Goal: Task Accomplishment & Management: Manage account settings

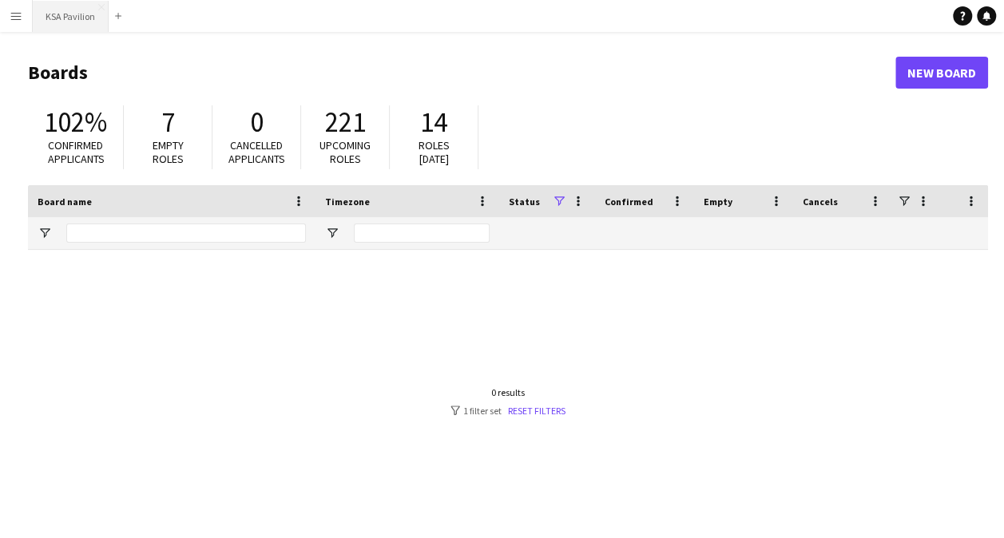
click at [81, 19] on button "KSA Pavilion Close" at bounding box center [71, 16] width 76 height 31
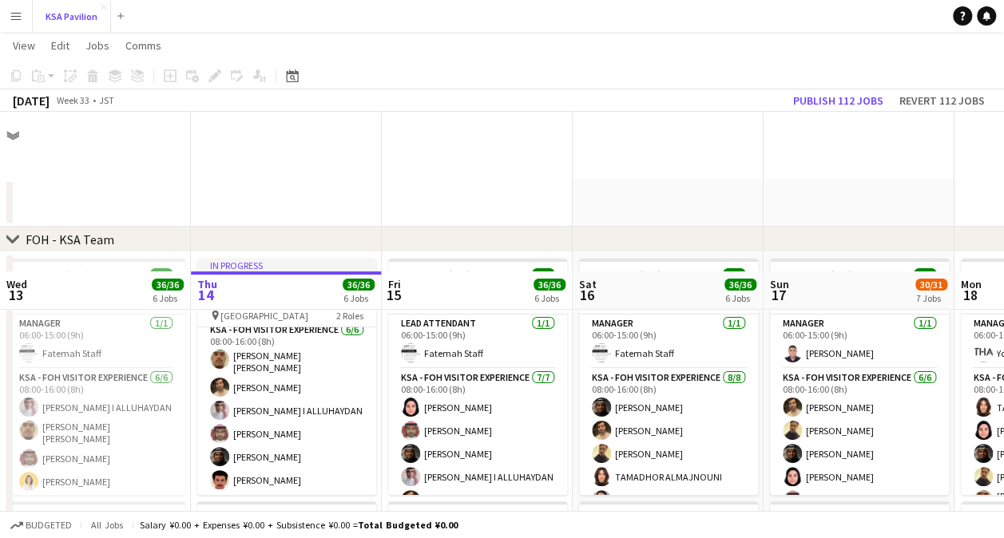
scroll to position [160, 0]
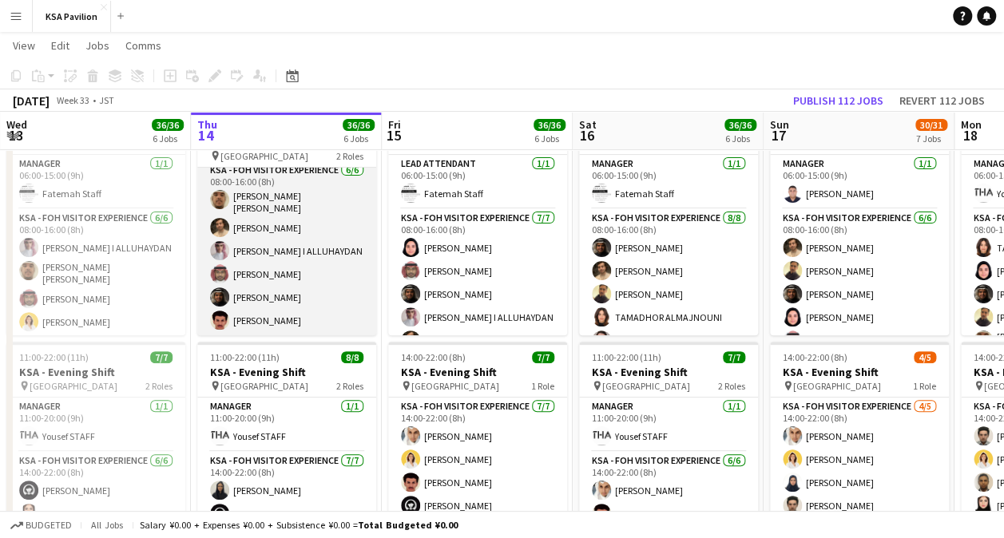
click at [294, 252] on app-card-role "KSA - FOH Visitor Experience [DATE] 08:00-16:00 (8h) [PERSON_NAME] [PERSON_NAME…" at bounding box center [286, 248] width 179 height 175
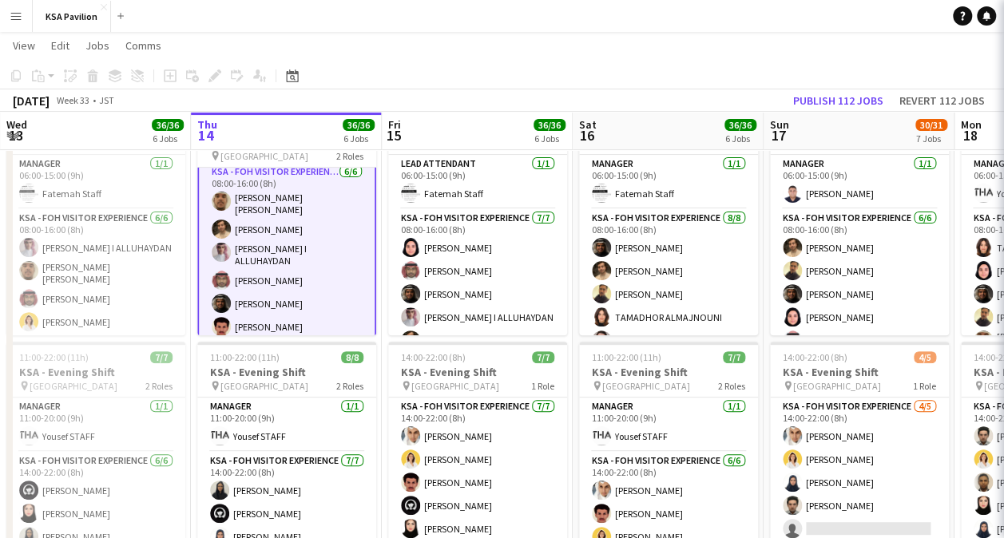
scroll to position [62, 0]
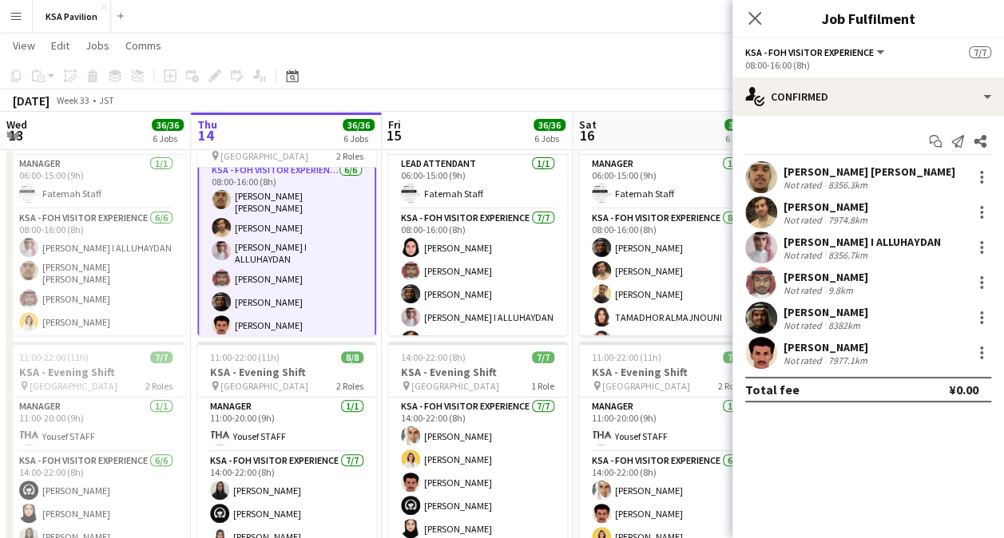
click at [455, 78] on app-toolbar "Copy Paste Paste Ctrl+V Paste with crew Ctrl+Shift+V Paste linked Job [GEOGRAPH…" at bounding box center [502, 75] width 1004 height 27
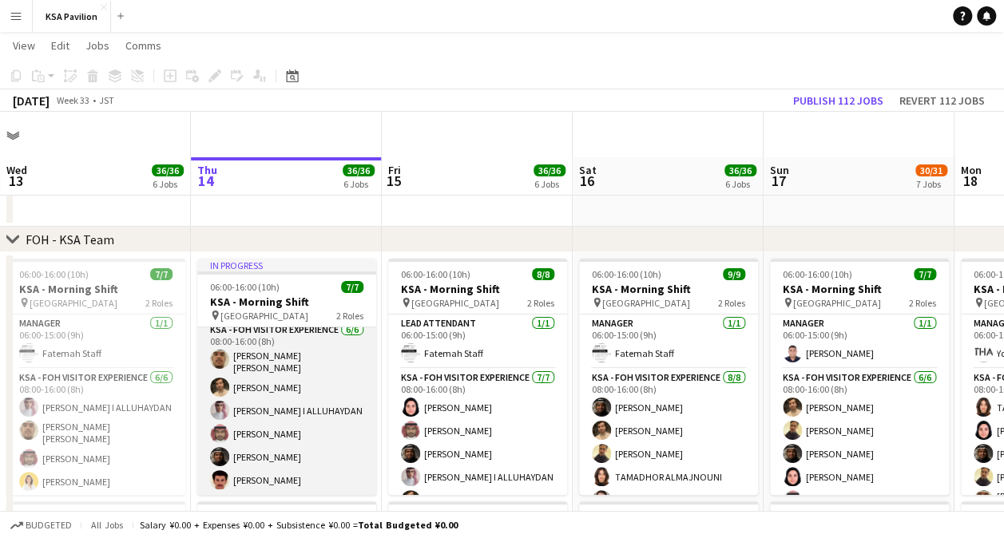
scroll to position [80, 0]
